Goal: Feedback & Contribution: Leave review/rating

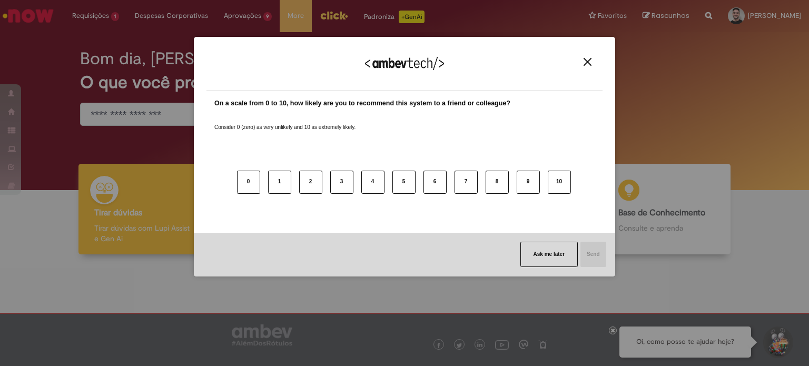
click at [590, 65] on img "Close" at bounding box center [587, 62] width 8 height 8
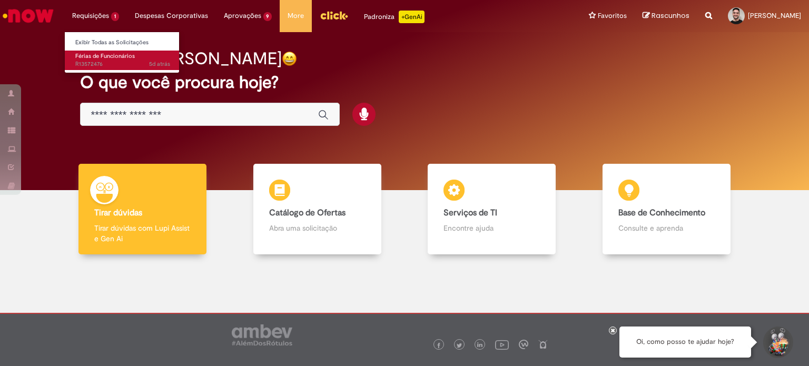
click at [123, 55] on span "Férias de Funcionários" at bounding box center [104, 56] width 59 height 8
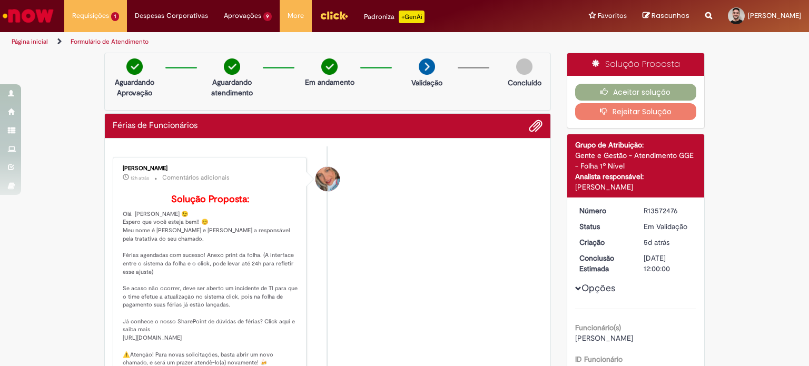
scroll to position [53, 0]
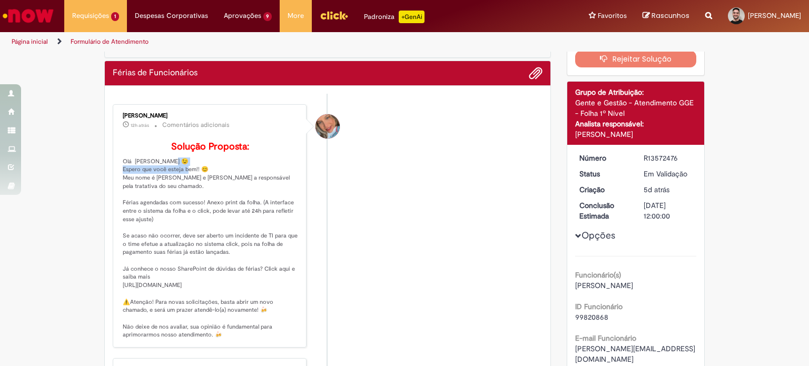
drag, startPoint x: 124, startPoint y: 185, endPoint x: 205, endPoint y: 188, distance: 81.7
click at [205, 188] on p "Solução Proposta: Olá [PERSON_NAME] 😉 Espero que você esteja bem!! 😊 Meu nome é…" at bounding box center [210, 240] width 175 height 197
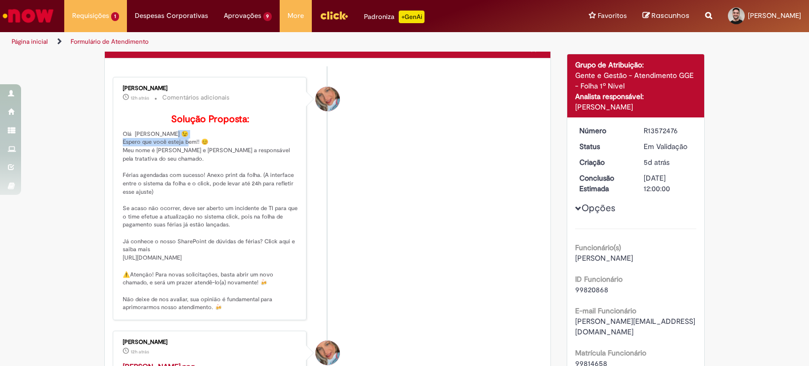
scroll to position [105, 0]
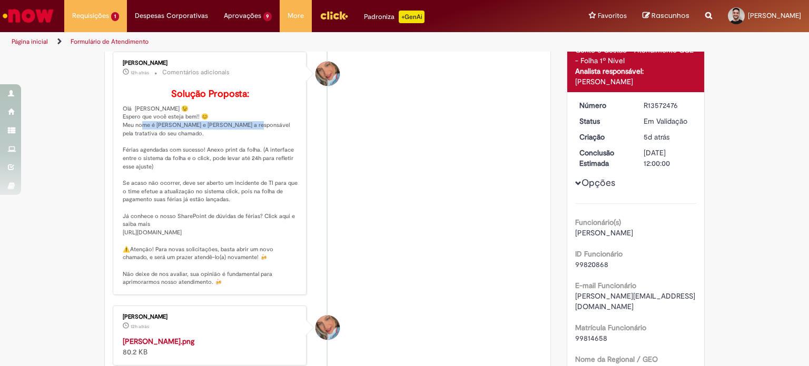
drag, startPoint x: 159, startPoint y: 141, endPoint x: 258, endPoint y: 142, distance: 99.5
click at [257, 142] on p "Solução Proposta: Olá [PERSON_NAME] 😉 Espero que você esteja bem!! 😊 Meu nome é…" at bounding box center [210, 187] width 175 height 197
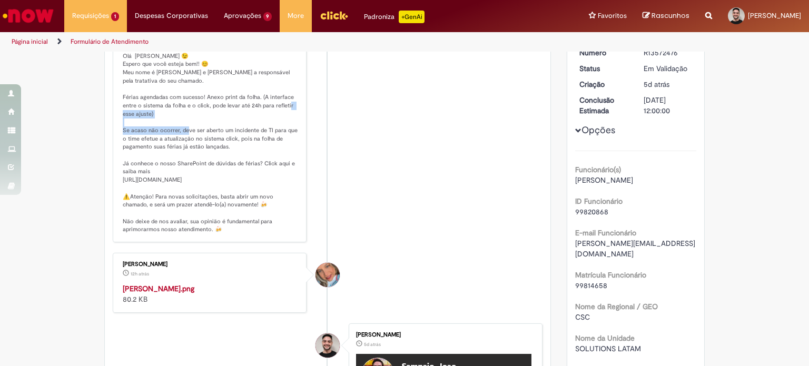
drag, startPoint x: 125, startPoint y: 145, endPoint x: 234, endPoint y: 146, distance: 108.5
click at [234, 146] on p "Solução Proposta: Olá [PERSON_NAME] 😉 Espero que você esteja bem!! 😊 Meu nome é…" at bounding box center [210, 134] width 175 height 197
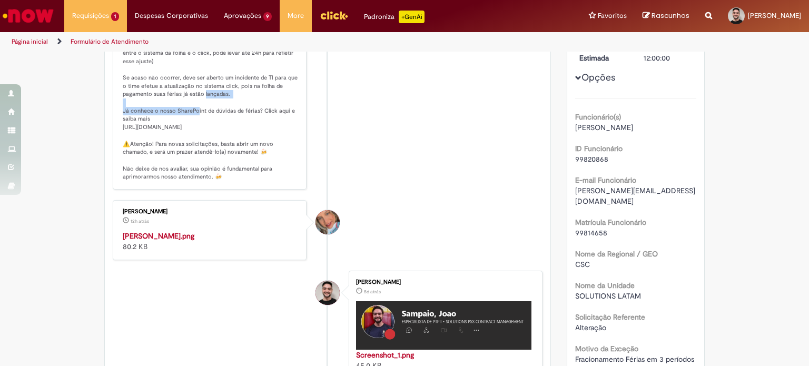
drag, startPoint x: 131, startPoint y: 124, endPoint x: 245, endPoint y: 124, distance: 113.7
click at [242, 124] on p "Solução Proposta: Olá [PERSON_NAME] 😉 Espero que você esteja bem!! 😊 Meu nome é…" at bounding box center [210, 82] width 175 height 197
drag, startPoint x: 265, startPoint y: 126, endPoint x: 167, endPoint y: 132, distance: 97.6
click at [232, 130] on p "Solução Proposta: Olá [PERSON_NAME] 😉 Espero que você esteja bem!! 😊 Meu nome é…" at bounding box center [210, 82] width 175 height 197
drag, startPoint x: 158, startPoint y: 141, endPoint x: 144, endPoint y: 142, distance: 14.3
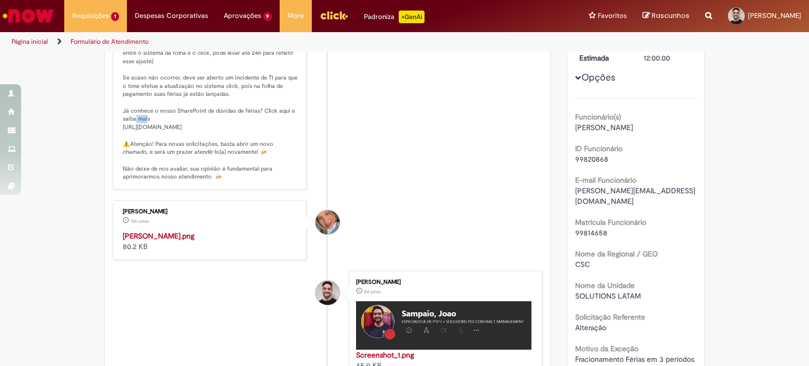
click at [144, 142] on p "Solução Proposta: Olá [PERSON_NAME] 😉 Espero que você esteja bem!! 😊 Meu nome é…" at bounding box center [210, 82] width 175 height 197
drag, startPoint x: 131, startPoint y: 151, endPoint x: 156, endPoint y: 153, distance: 25.9
click at [151, 153] on p "Solução Proposta: Olá [PERSON_NAME] 😉 Espero que você esteja bem!! 😊 Meu nome é…" at bounding box center [210, 82] width 175 height 197
click at [175, 170] on p "Solução Proposta: Olá [PERSON_NAME] 😉 Espero que você esteja bem!! 😊 Meu nome é…" at bounding box center [210, 82] width 175 height 197
drag, startPoint x: 160, startPoint y: 186, endPoint x: 173, endPoint y: 189, distance: 13.9
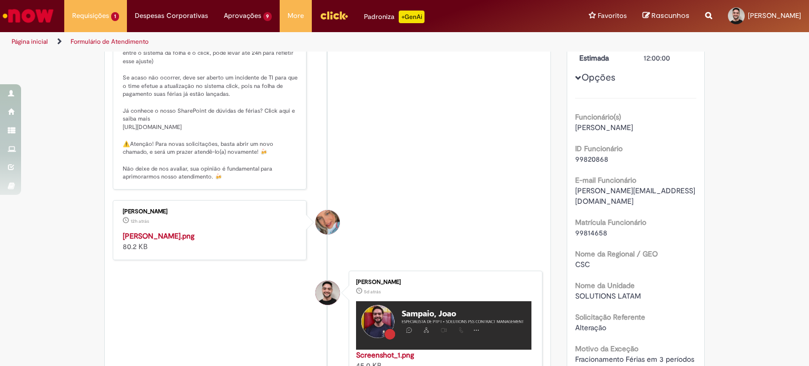
click at [168, 181] on p "Solução Proposta: Olá [PERSON_NAME] 😉 Espero que você esteja bem!! 😊 Meu nome é…" at bounding box center [210, 82] width 175 height 197
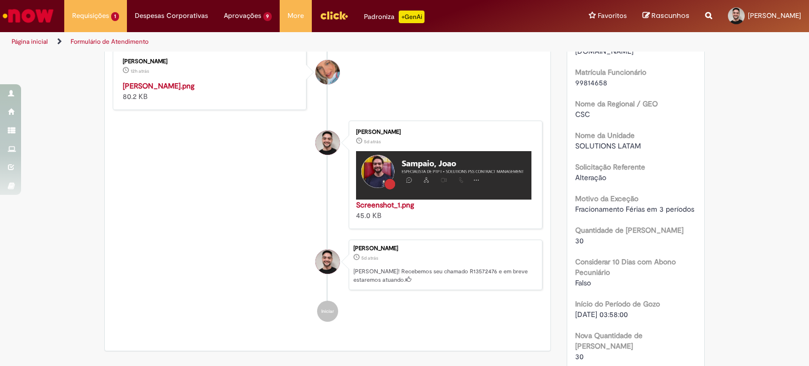
scroll to position [369, 0]
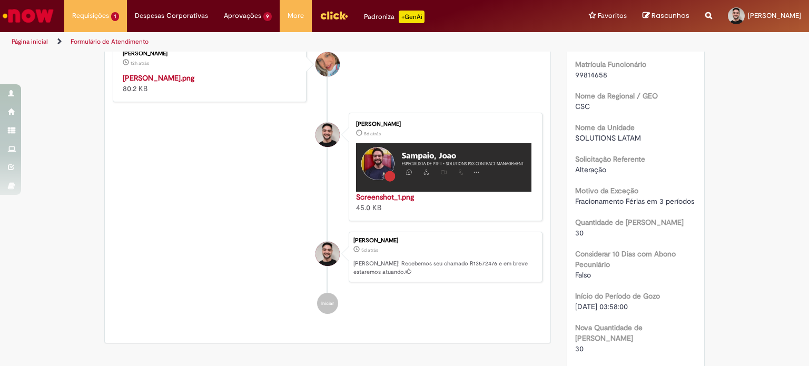
click at [182, 73] on img "Histórico de tíquete" at bounding box center [210, 73] width 175 height 0
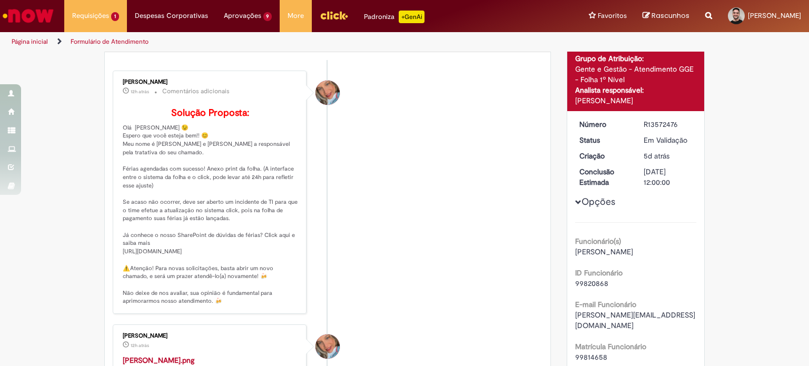
scroll to position [0, 0]
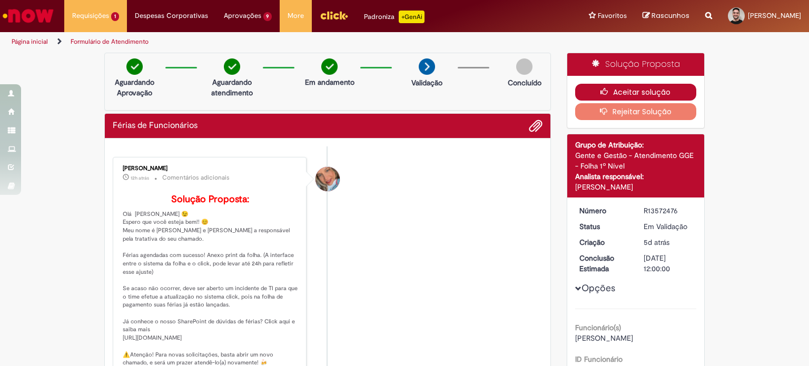
click at [644, 90] on button "Aceitar solução" at bounding box center [636, 92] width 122 height 17
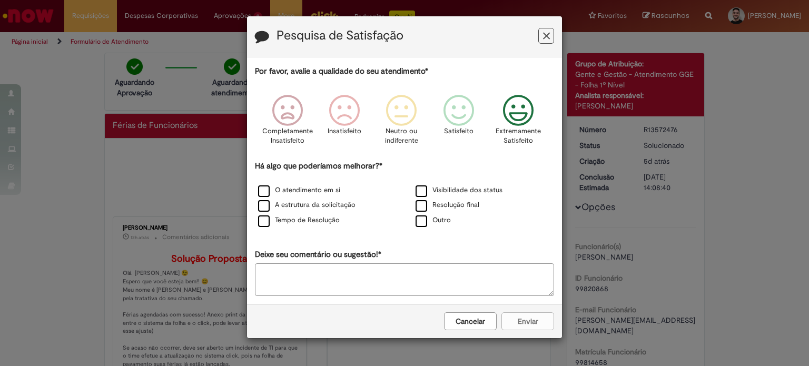
click at [520, 128] on p "Extremamente Satisfeito" at bounding box center [517, 135] width 45 height 19
click at [370, 277] on textarea "Deixe seu comentário ou sugestão!*" at bounding box center [404, 279] width 299 height 33
click at [263, 187] on label "O atendimento em si" at bounding box center [299, 190] width 82 height 10
click at [548, 317] on button "Enviar" at bounding box center [527, 321] width 53 height 18
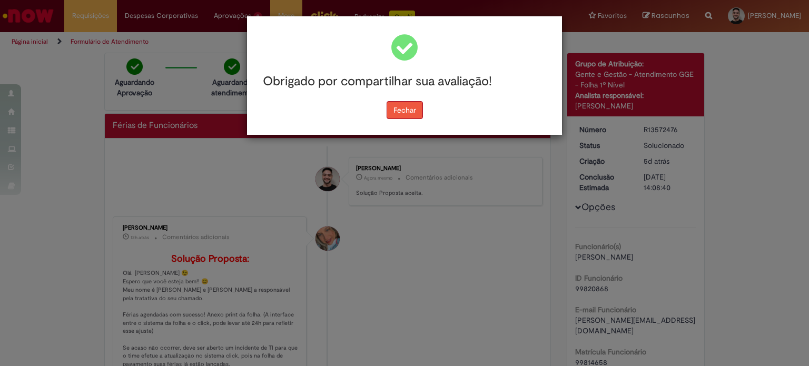
click at [404, 113] on button "Fechar" at bounding box center [404, 110] width 36 height 18
